Goal: Task Accomplishment & Management: Use online tool/utility

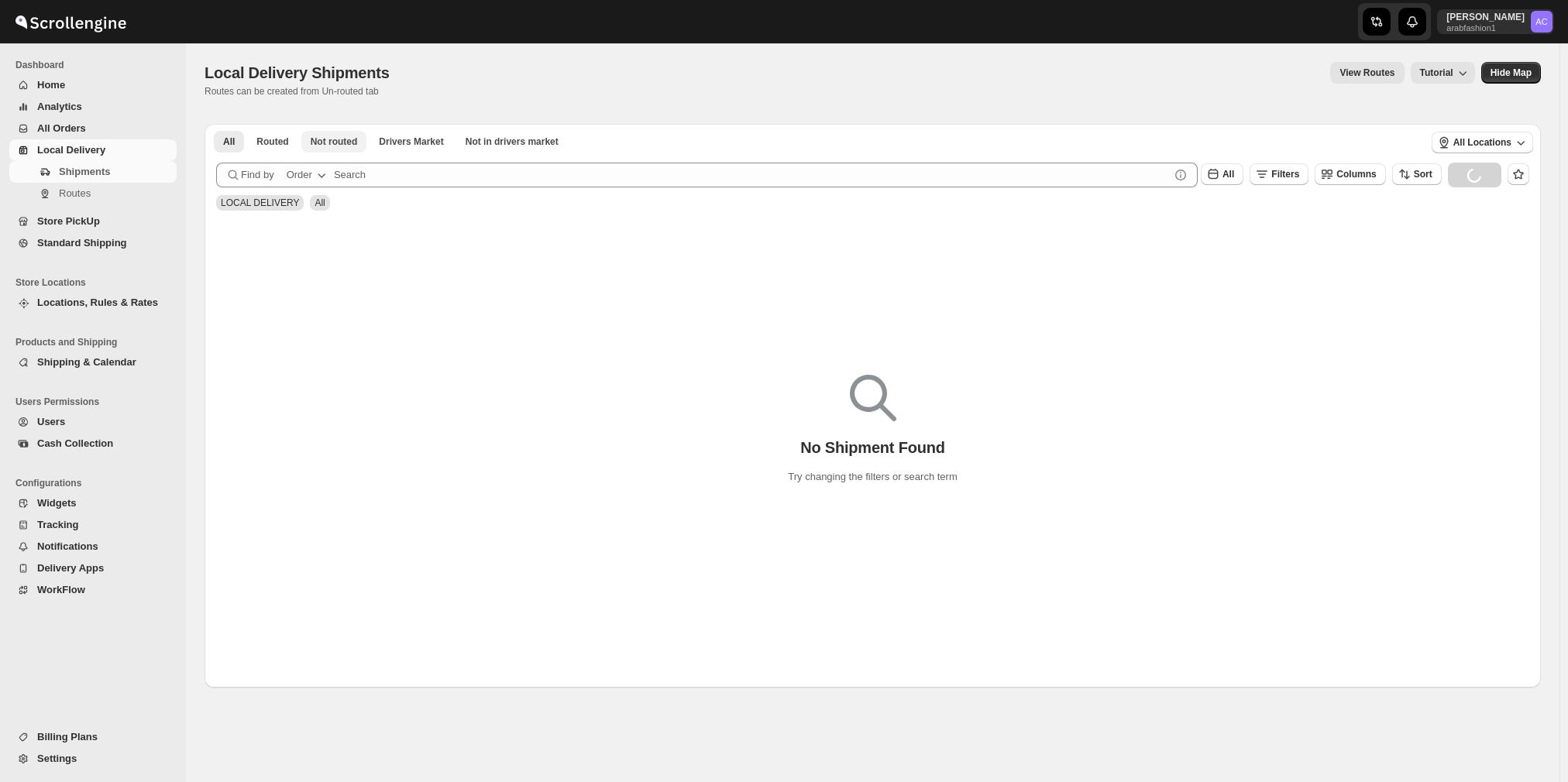
click at [341, 144] on span "Not routed" at bounding box center [333, 142] width 47 height 12
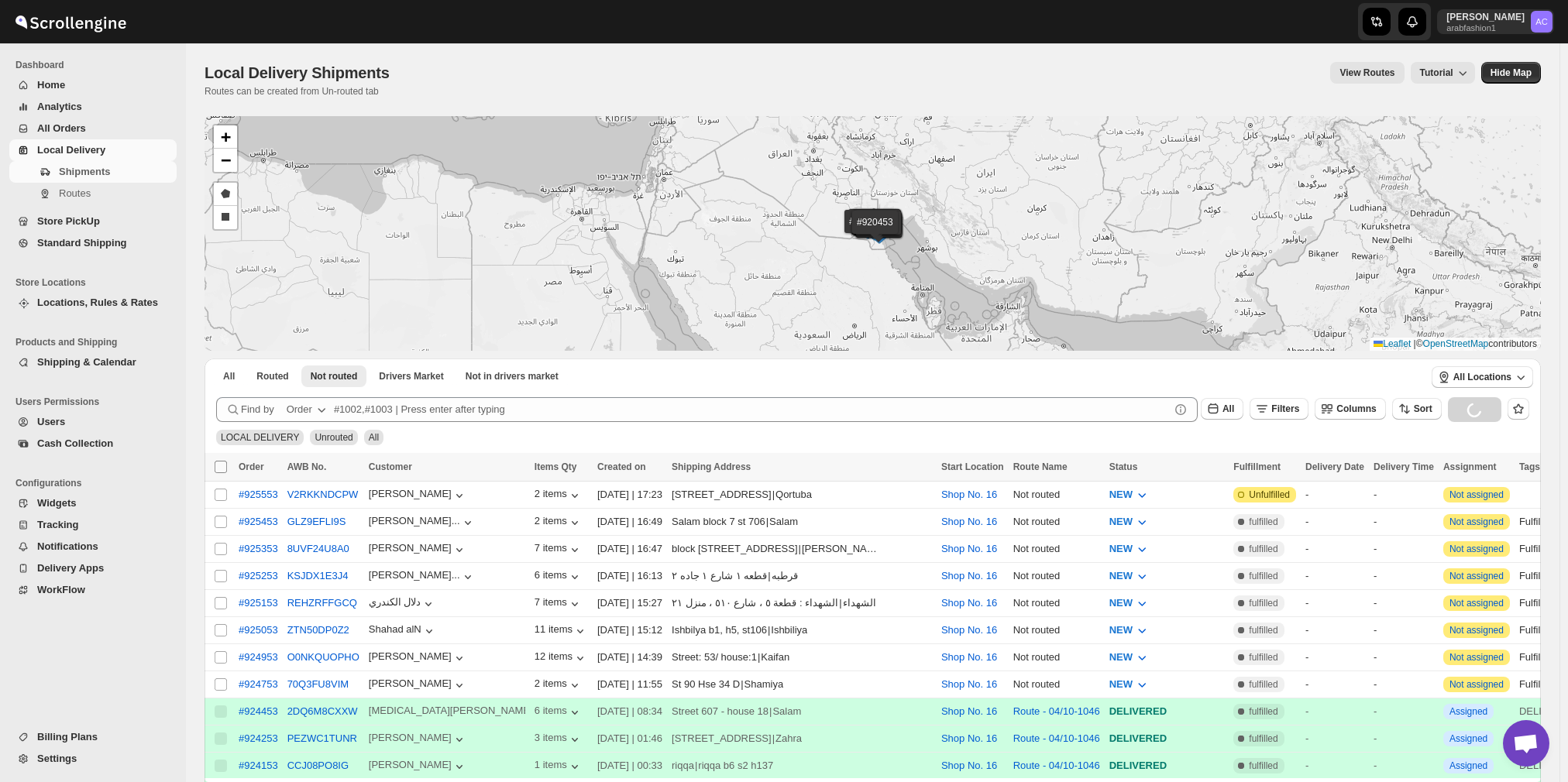
click at [222, 465] on input "Select all shipments" at bounding box center [221, 467] width 12 height 12
checkbox input "true"
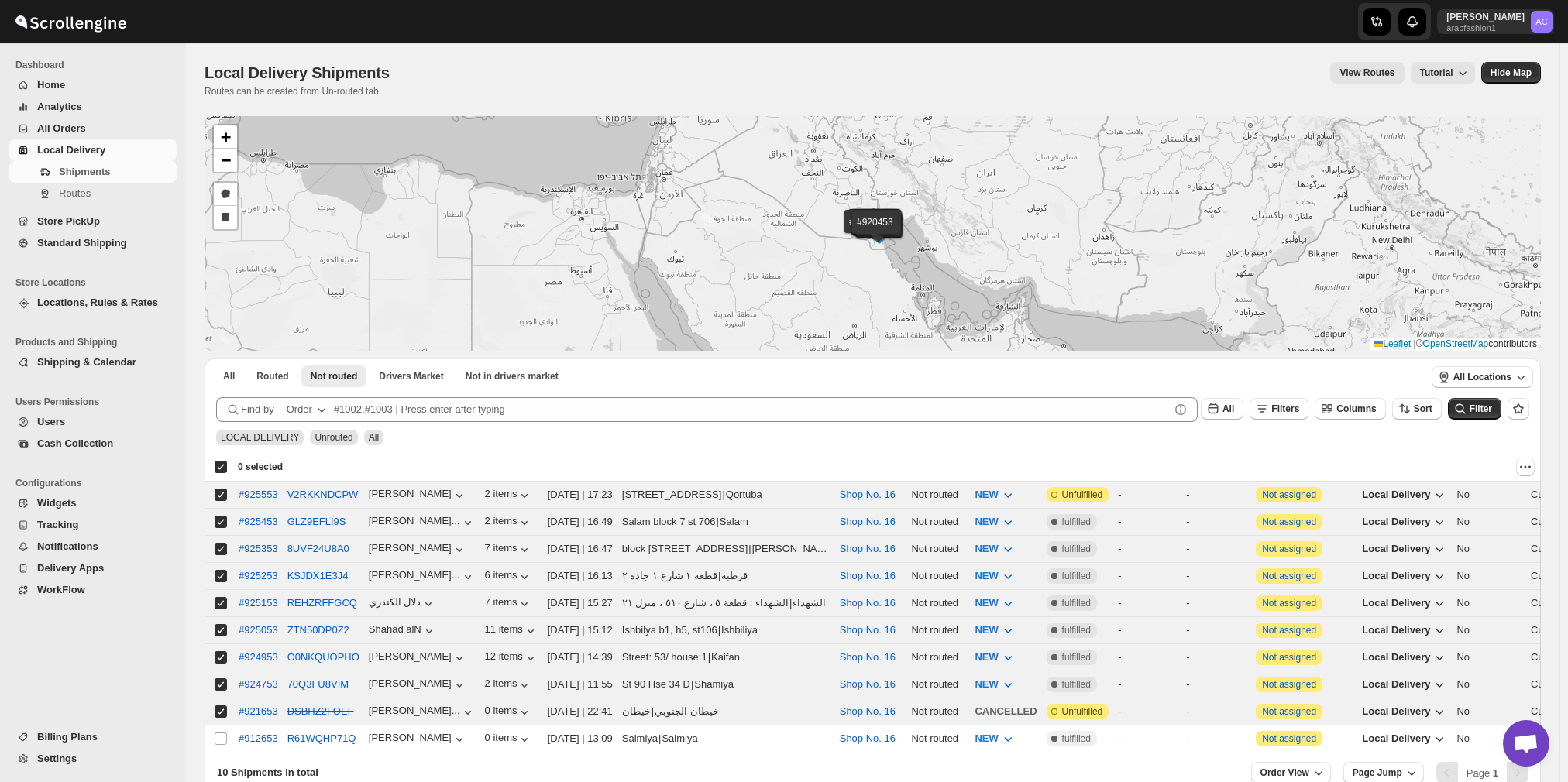
checkbox input "true"
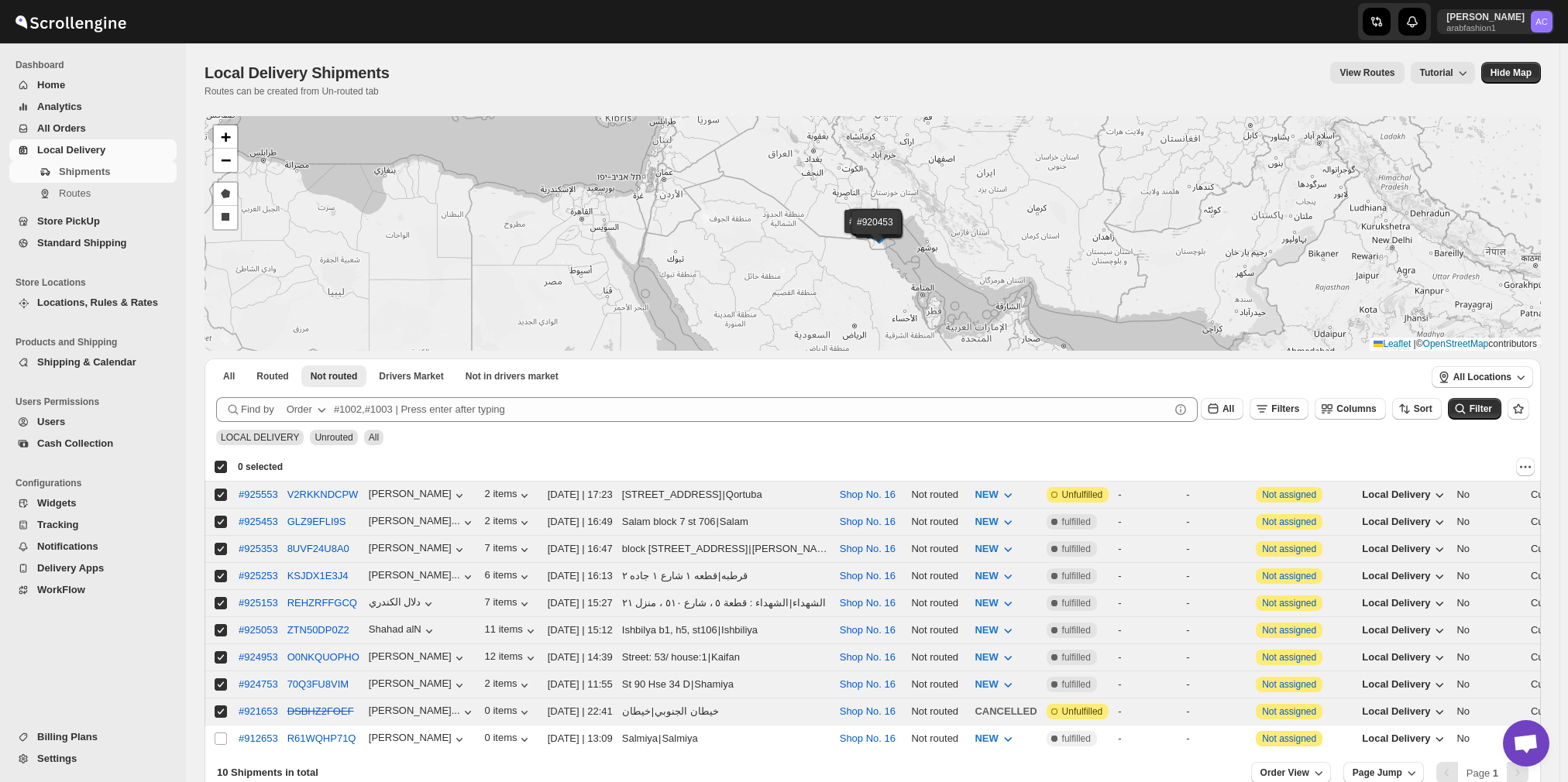
checkbox input "true"
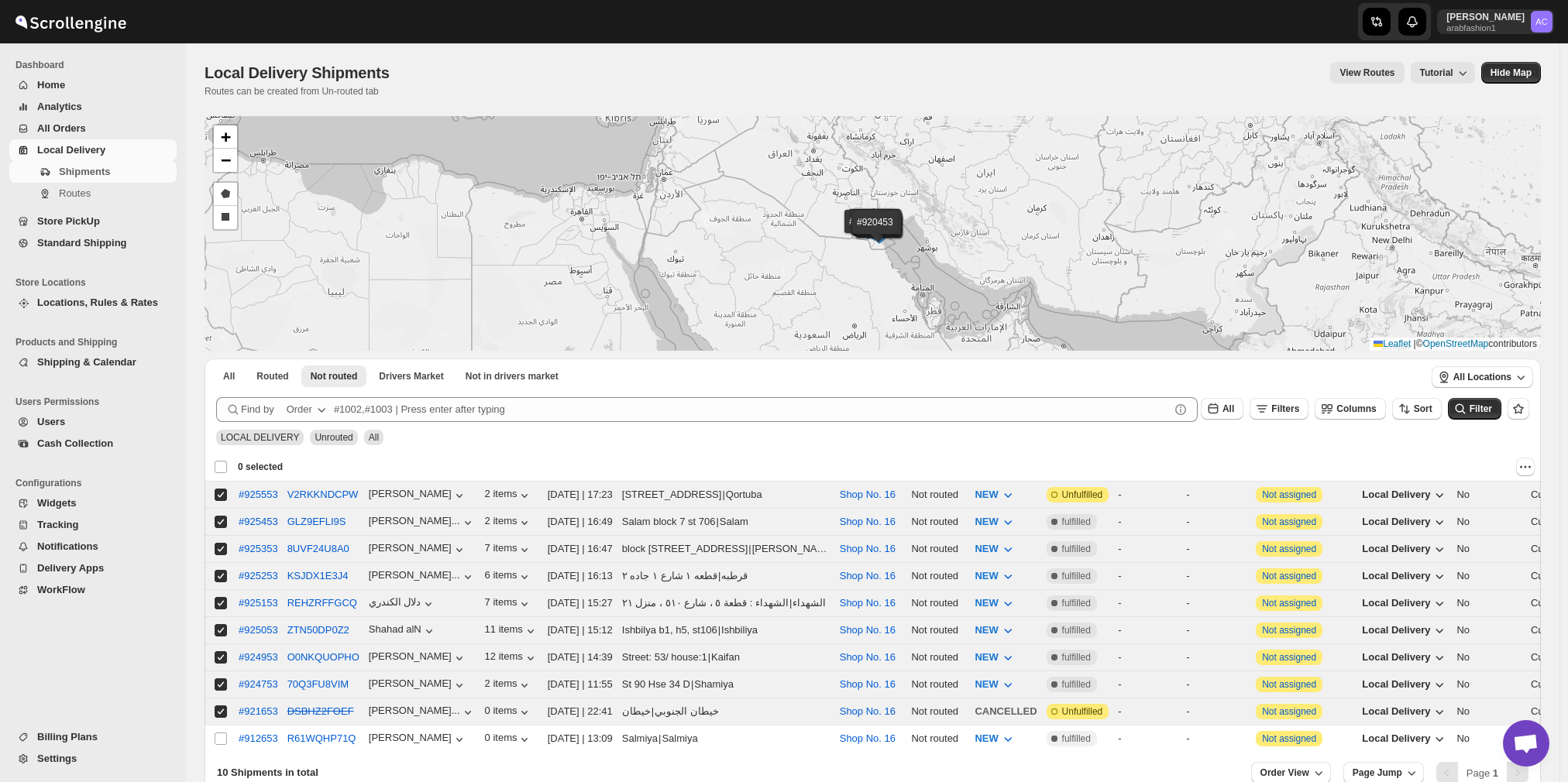
checkbox input "false"
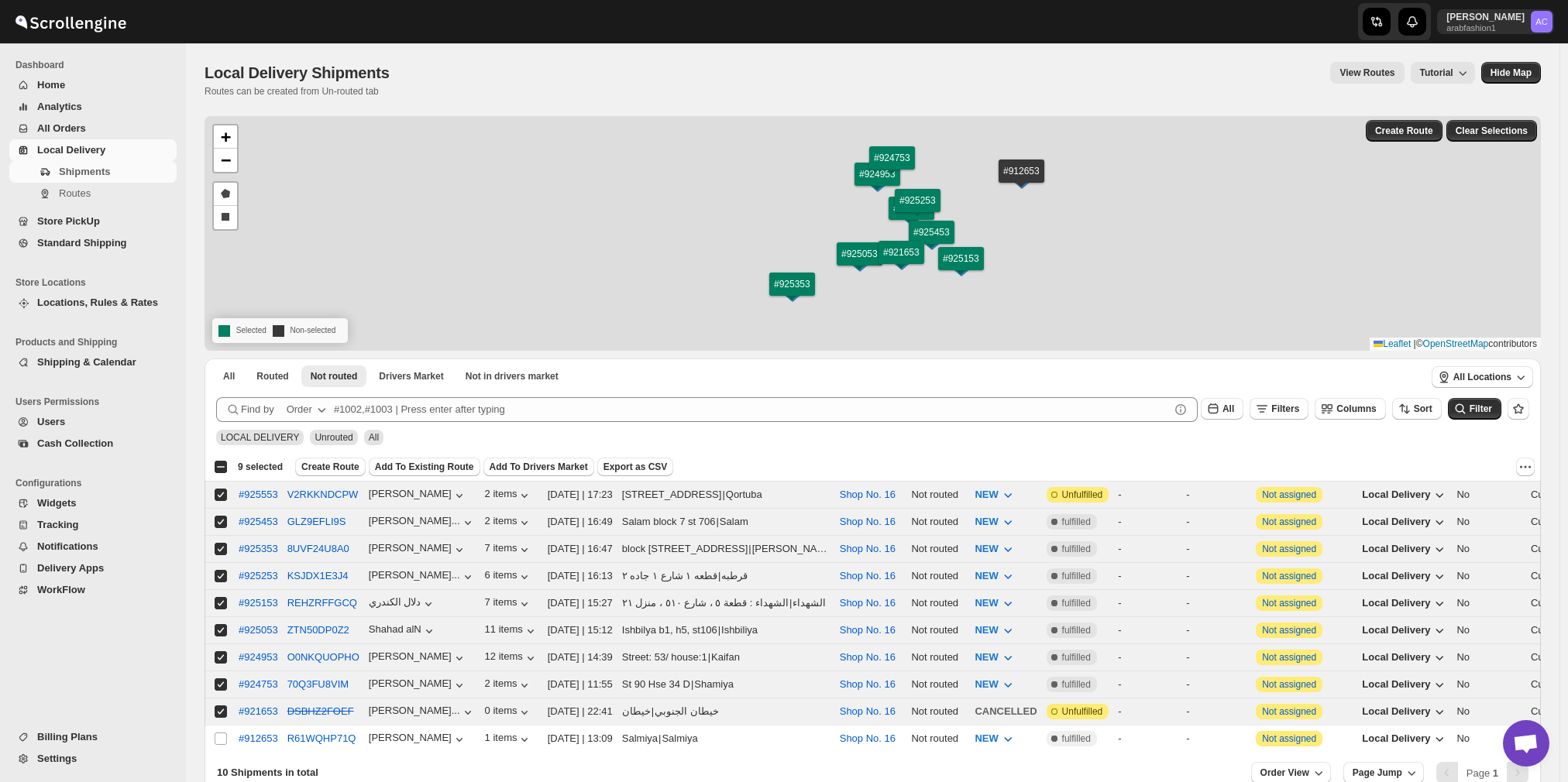
scroll to position [1107, 0]
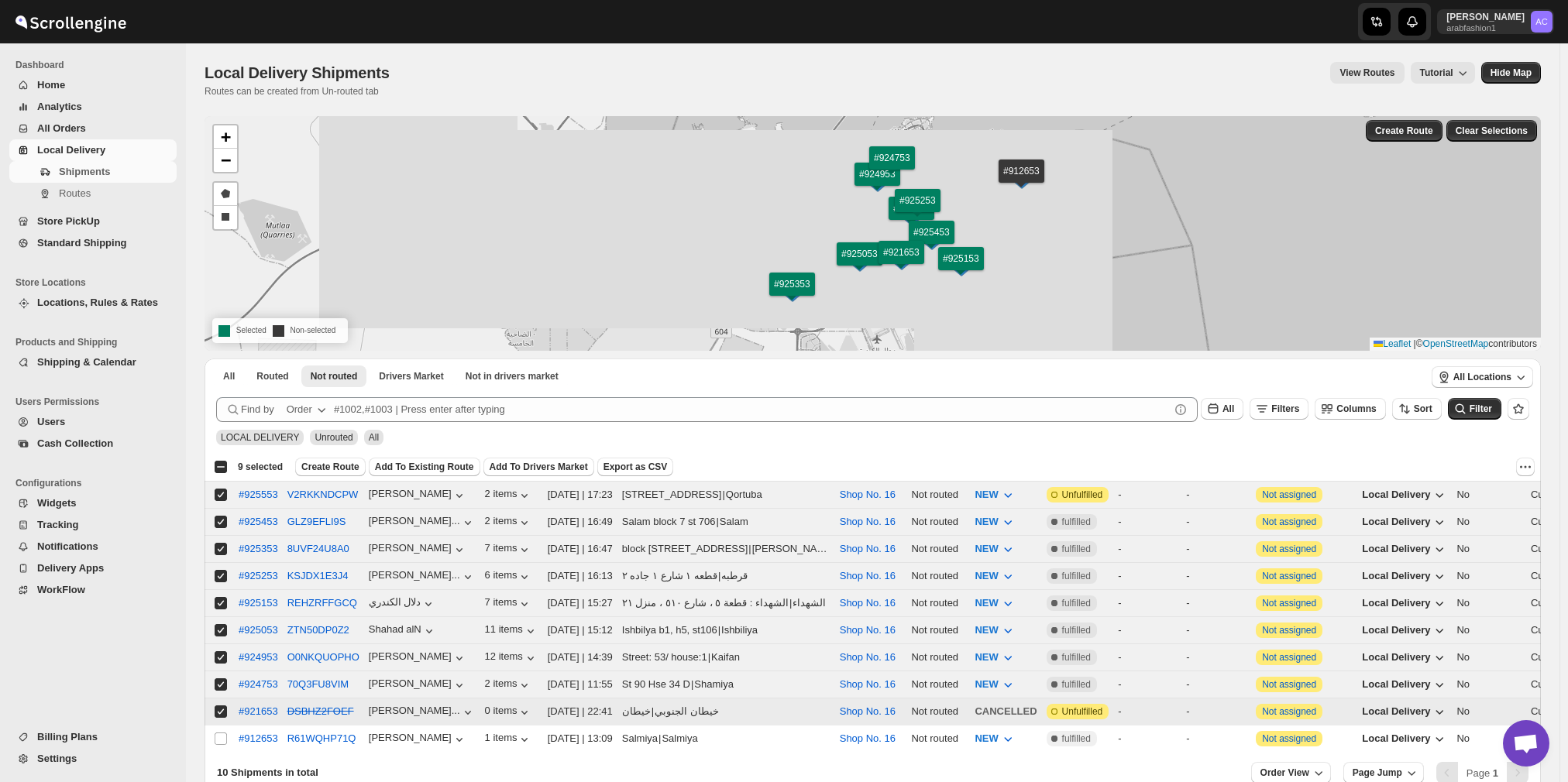
click at [221, 705] on input "Select shipment" at bounding box center [221, 711] width 12 height 12
checkbox input "false"
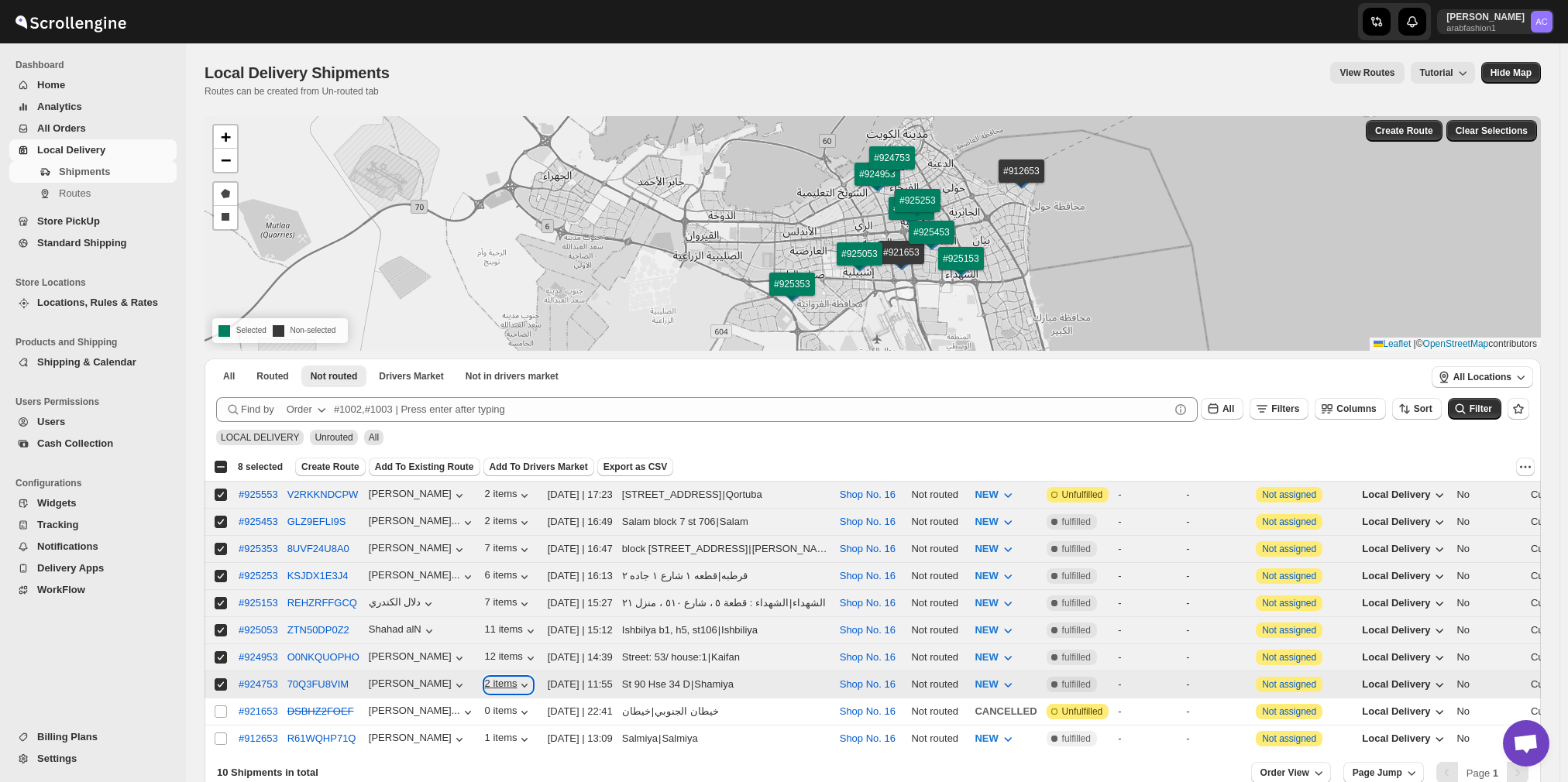
click at [516, 678] on icon "button" at bounding box center [524, 685] width 15 height 15
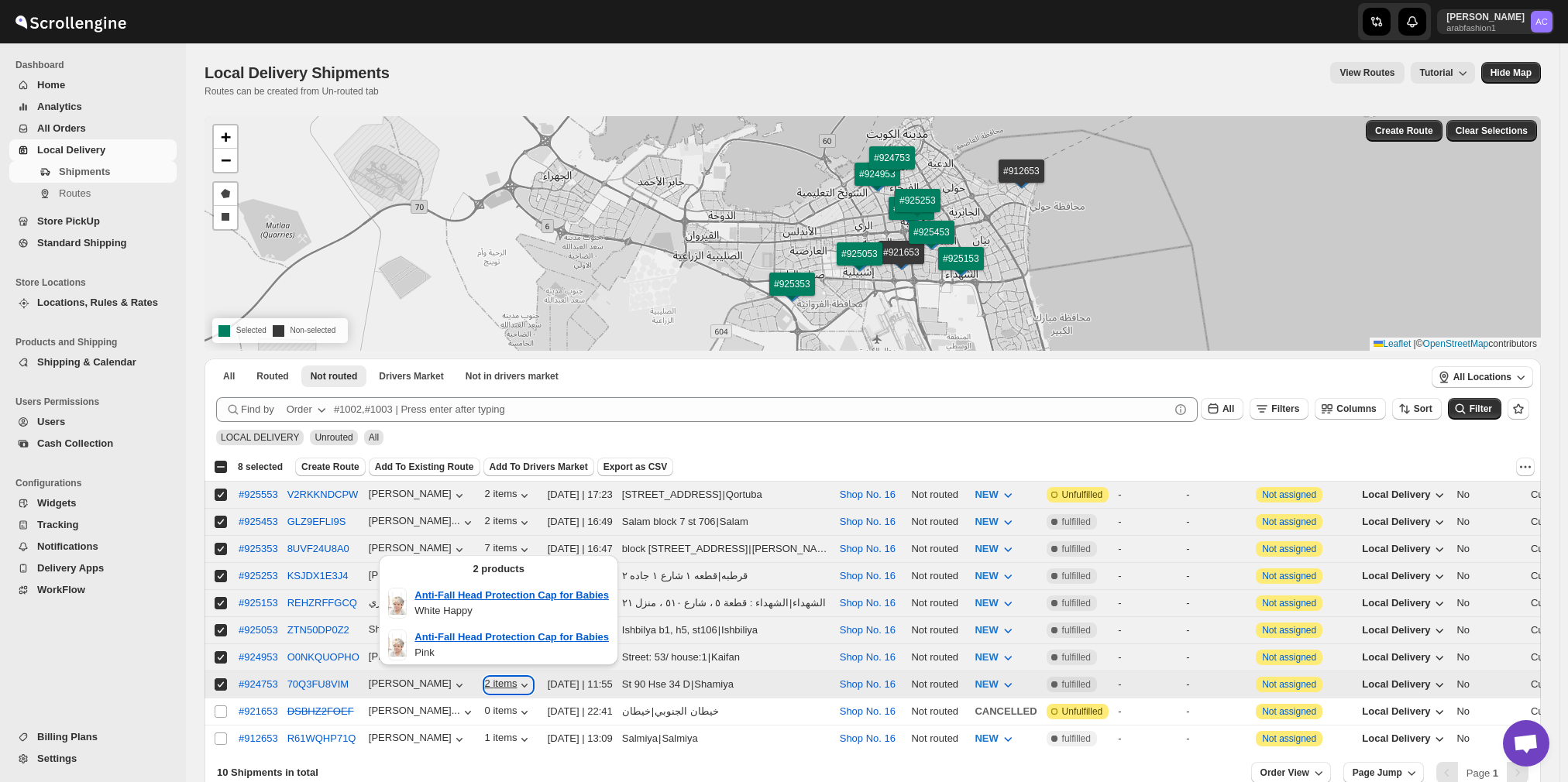
click at [516, 678] on icon "button" at bounding box center [524, 685] width 15 height 15
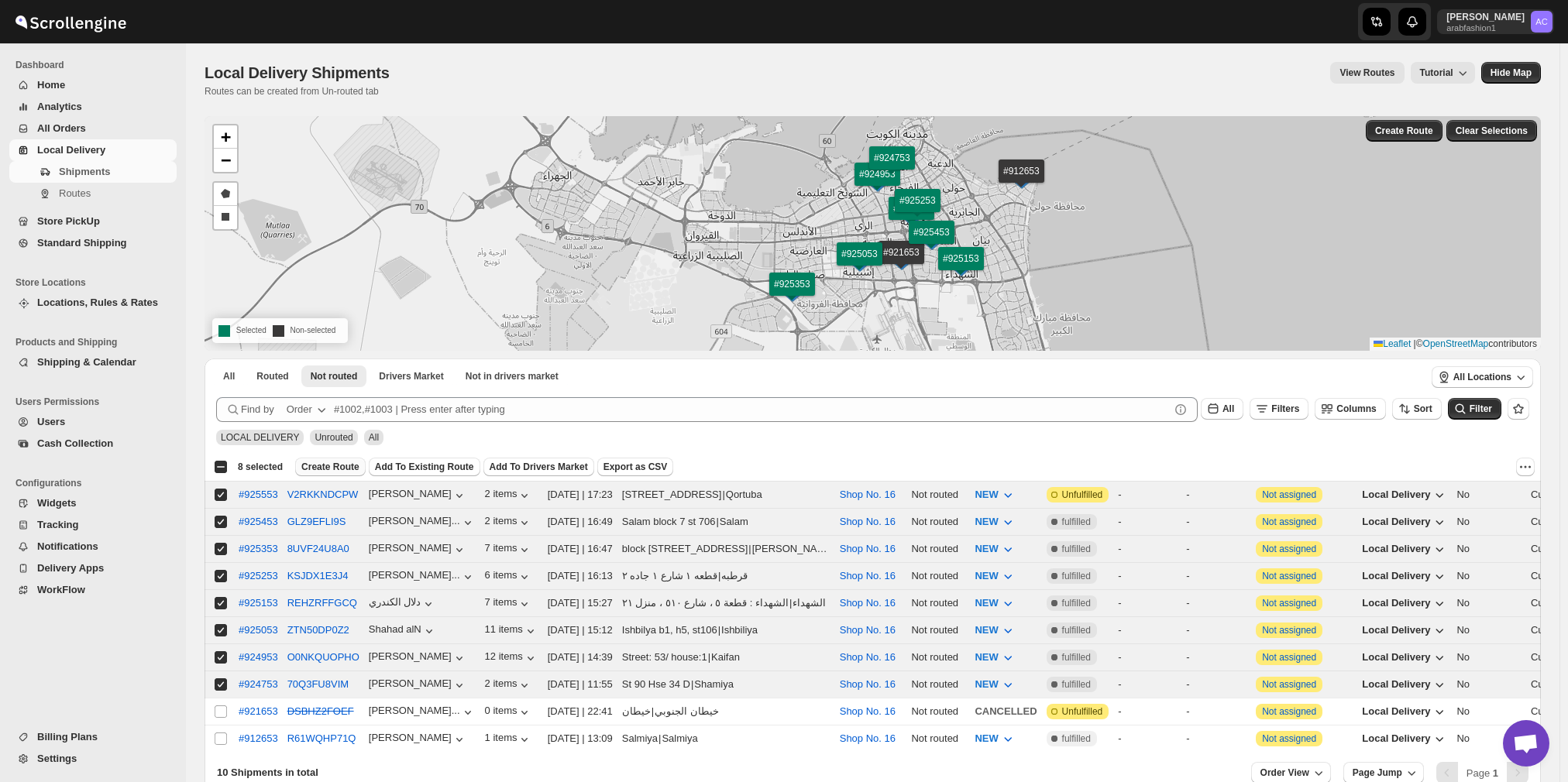
click at [341, 465] on span "Create Route" at bounding box center [330, 467] width 58 height 12
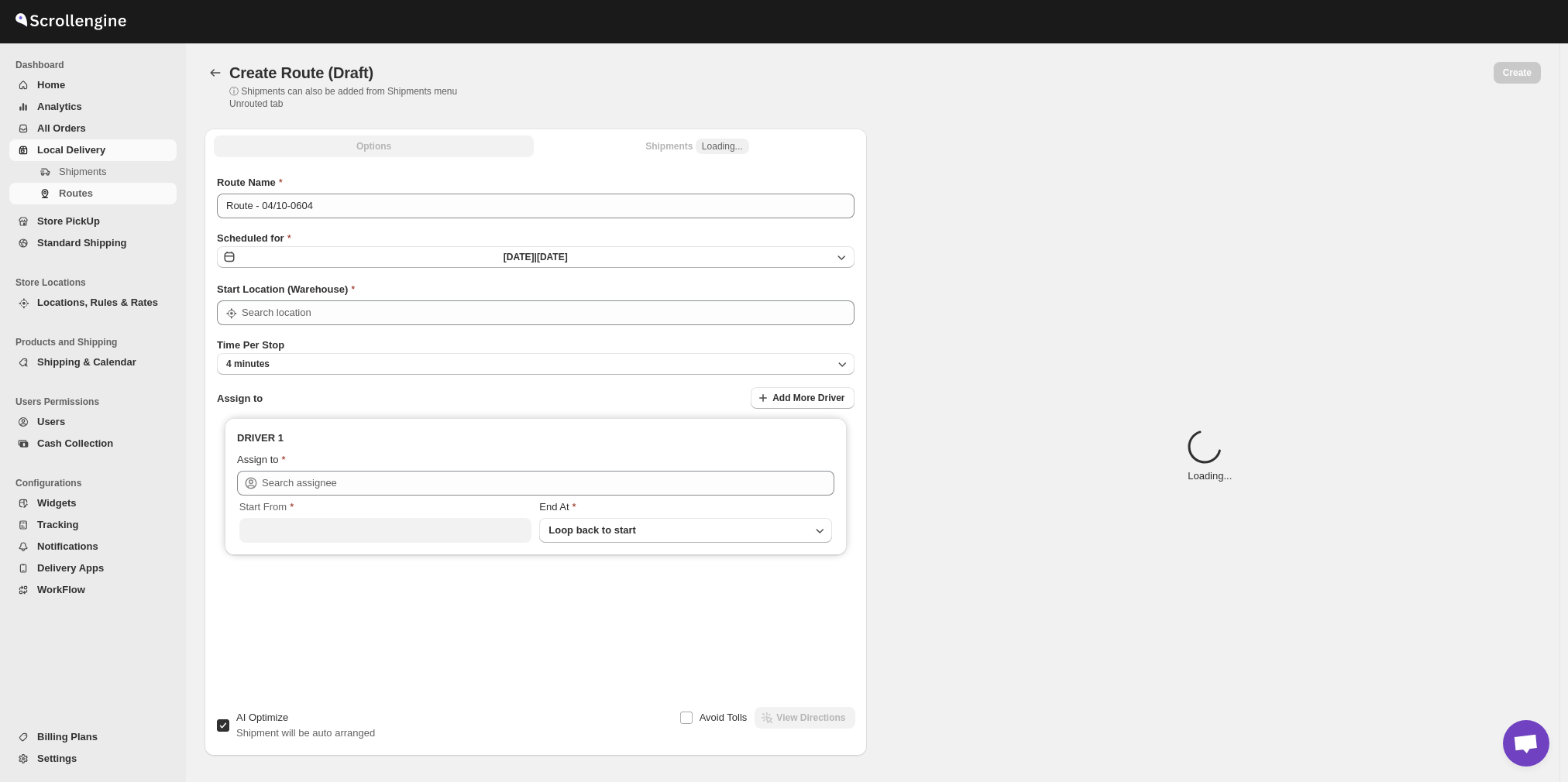
type input "Route - 04/10-0604"
type input "Shop No. 16"
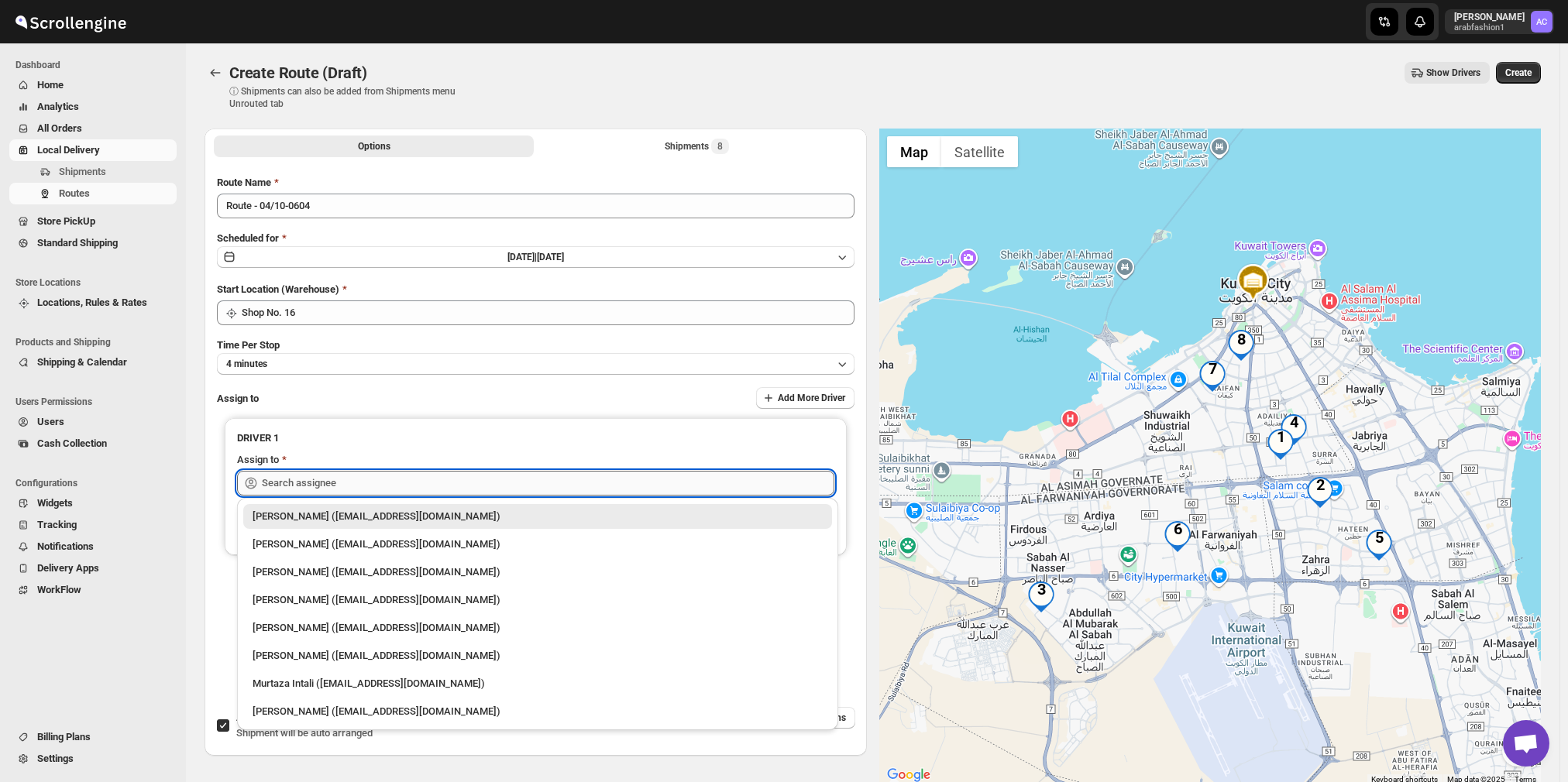
click at [337, 478] on input "text" at bounding box center [548, 483] width 573 height 25
click at [288, 707] on div "[PERSON_NAME] ([EMAIL_ADDRESS][DOMAIN_NAME])" at bounding box center [537, 712] width 570 height 15
type input "[PERSON_NAME] ([EMAIL_ADDRESS][DOMAIN_NAME])"
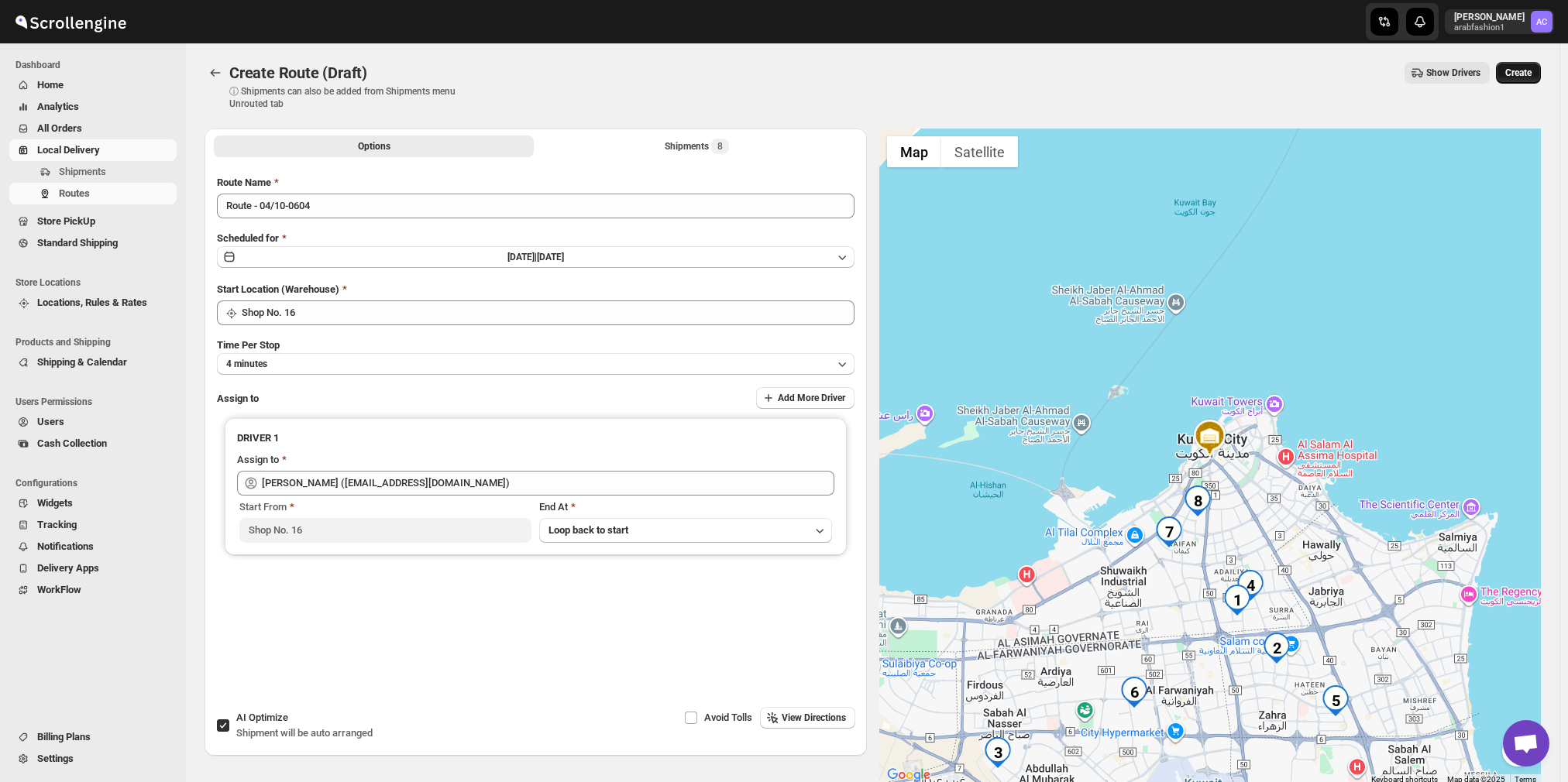
click at [1531, 72] on span "Create" at bounding box center [1518, 73] width 27 height 12
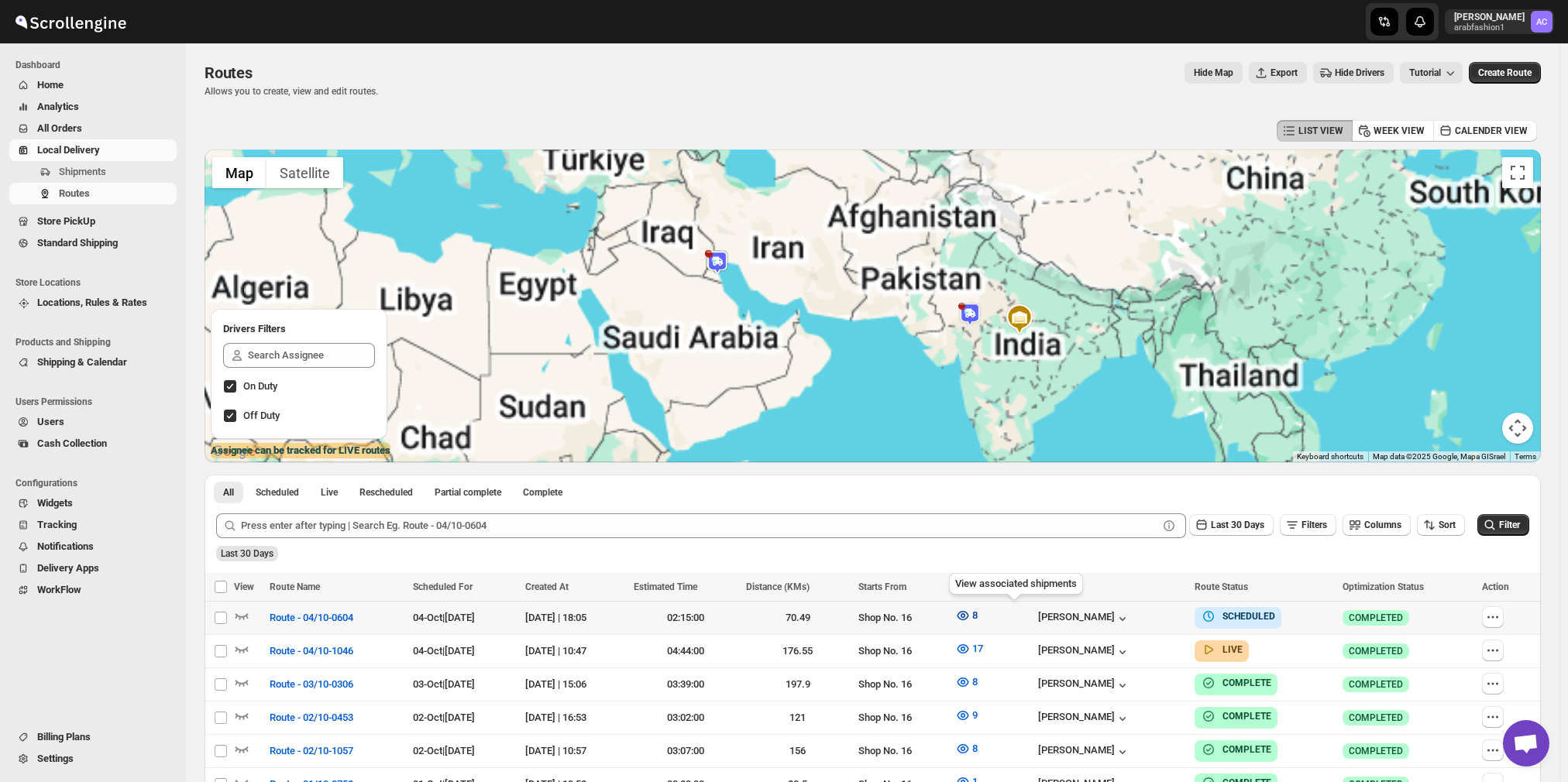
click at [965, 614] on icon "button" at bounding box center [962, 615] width 4 height 4
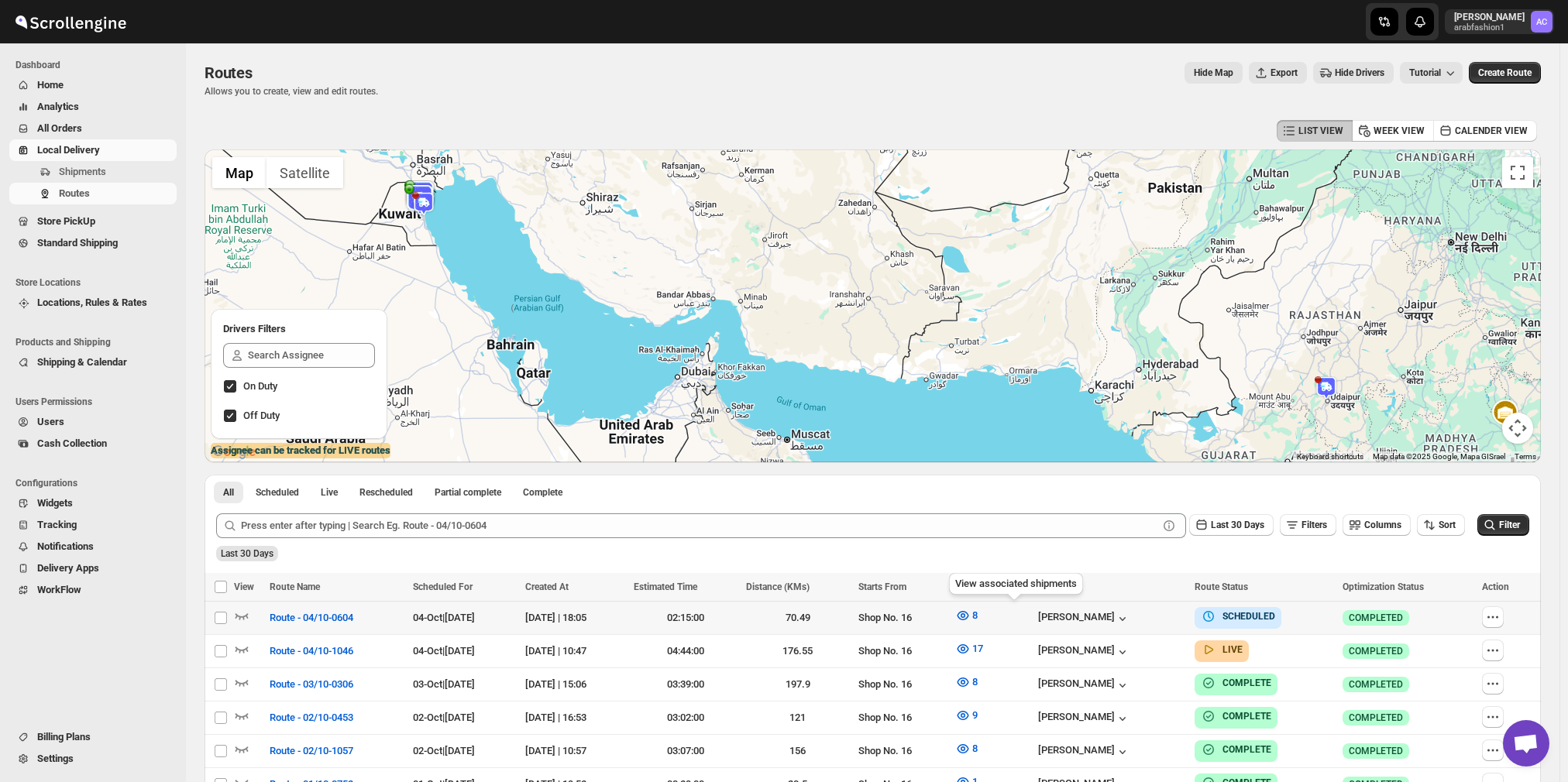
click at [970, 613] on icon "button" at bounding box center [963, 615] width 15 height 15
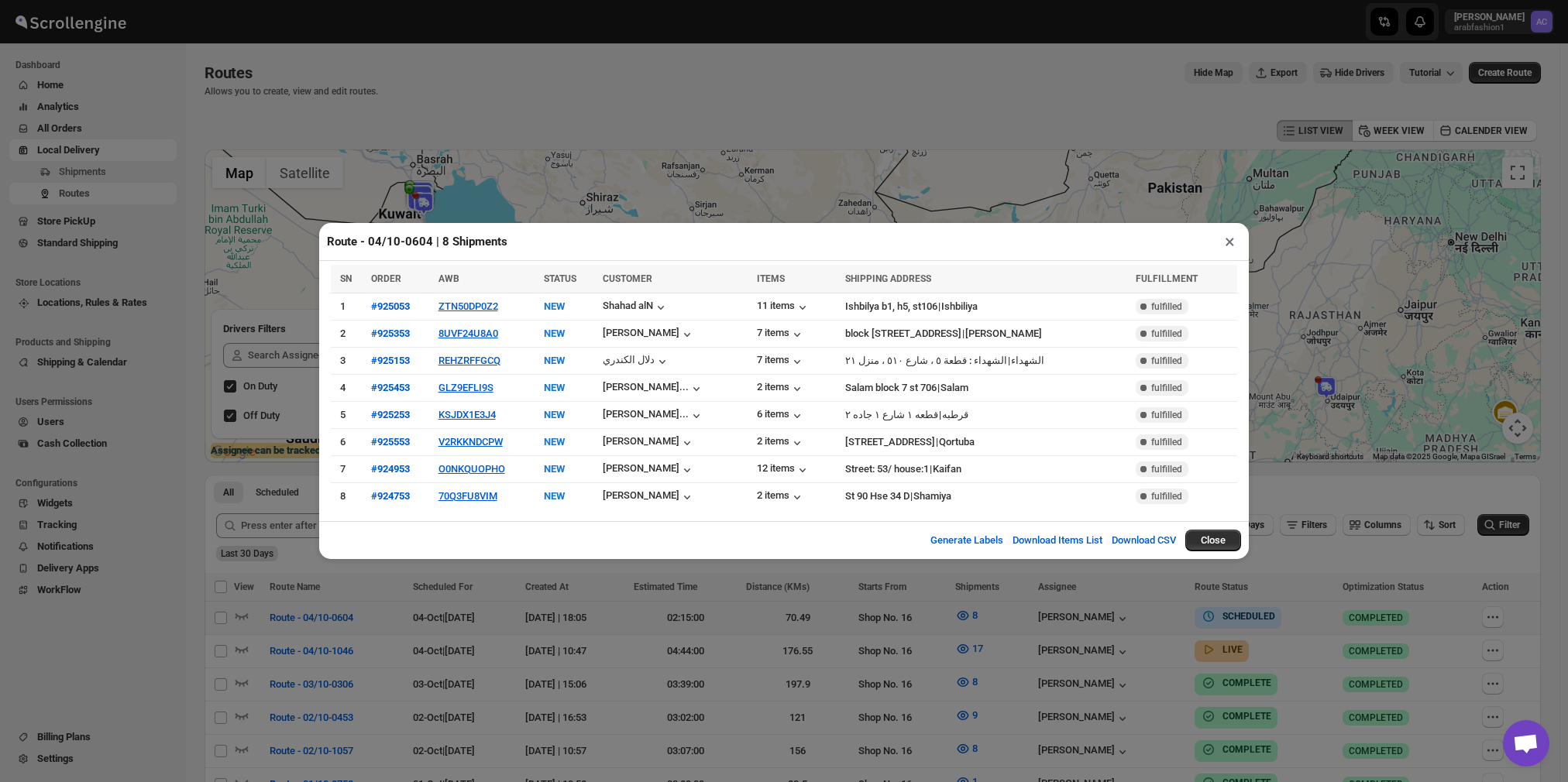
click at [1015, 613] on div "Route - 04/10-0604 | 8 Shipments × SN ORDER AWB STATUS CUSTOMER ITEMS SHIPPING …" at bounding box center [784, 391] width 1568 height 782
